Goal: Transaction & Acquisition: Purchase product/service

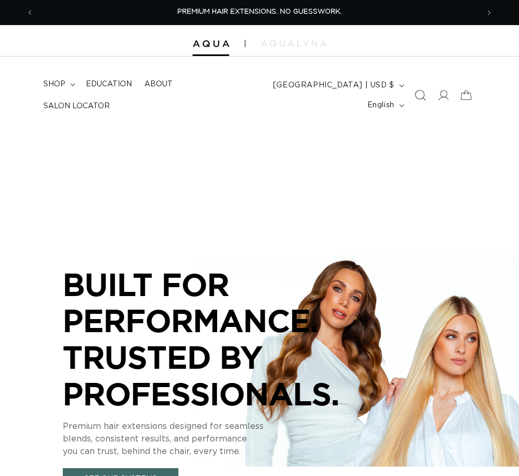
click at [419, 95] on icon "Search" at bounding box center [419, 95] width 11 height 11
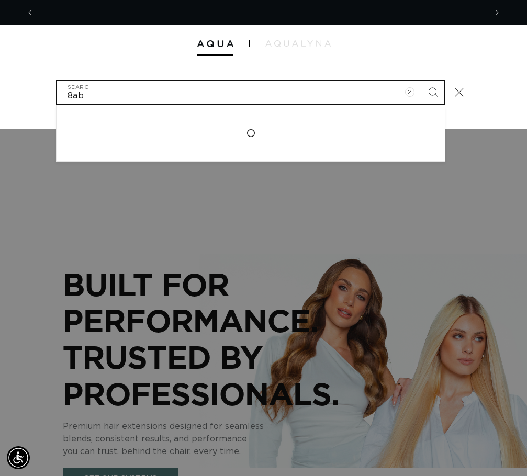
scroll to position [0, 452]
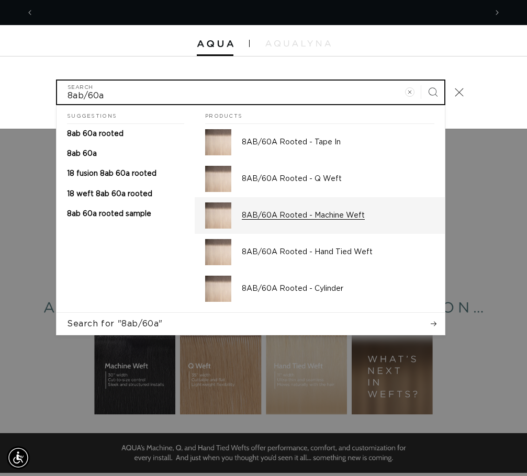
type input "8ab/60a"
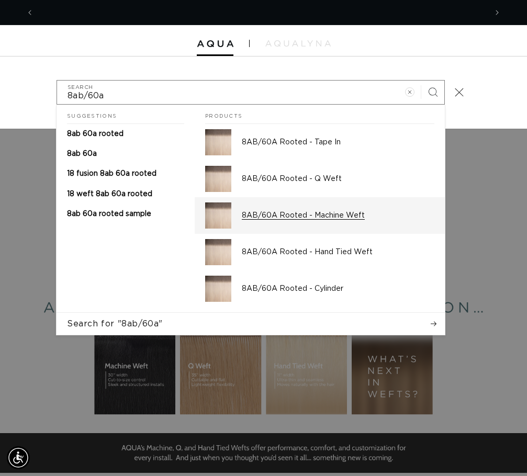
click at [335, 209] on div "8AB/60A Rooted - Machine Weft" at bounding box center [338, 215] width 192 height 26
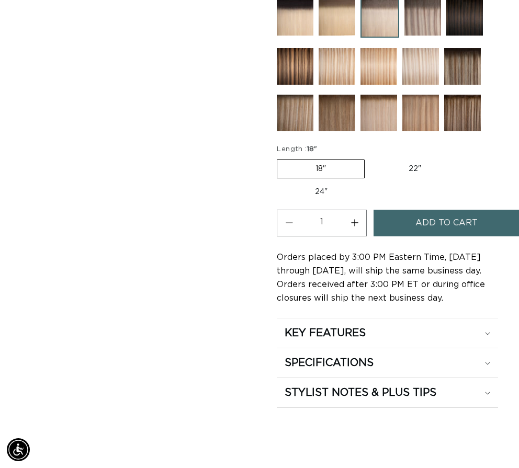
scroll to position [627, 0]
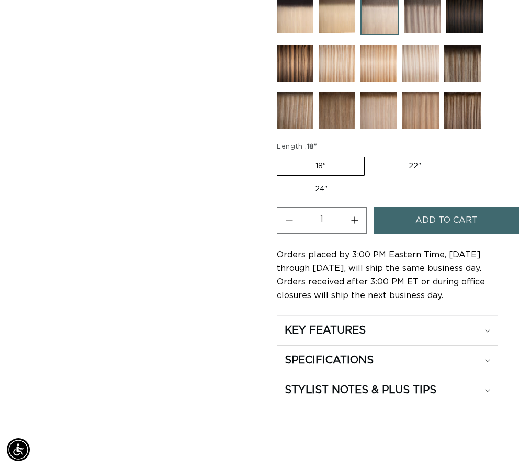
click at [407, 168] on label "22" Variant sold out or unavailable" at bounding box center [414, 166] width 89 height 18
click at [370, 155] on input "22" Variant sold out or unavailable" at bounding box center [370, 155] width 1 height 1
radio input "true"
click at [415, 218] on button "Add to cart" at bounding box center [446, 220] width 146 height 27
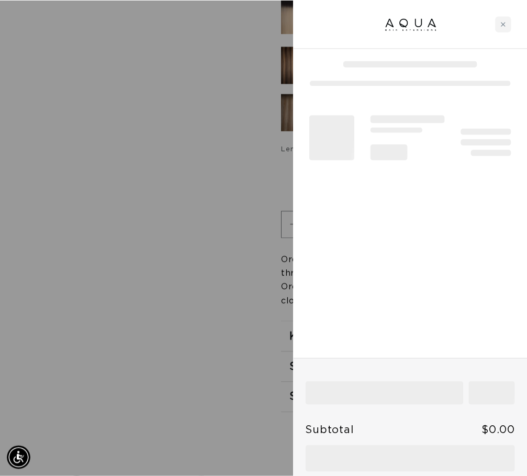
scroll to position [0, 452]
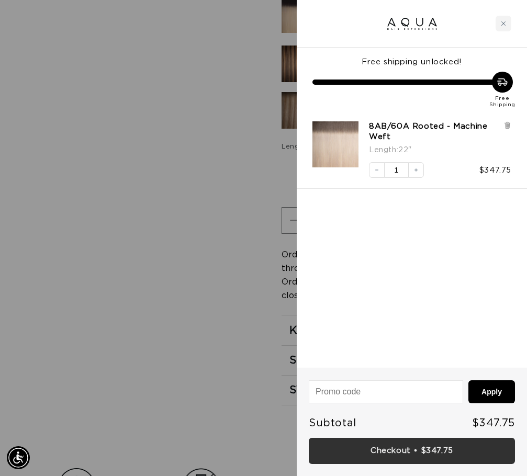
click at [456, 446] on link "Checkout • $347.75" at bounding box center [411, 451] width 206 height 27
